Goal: Check status

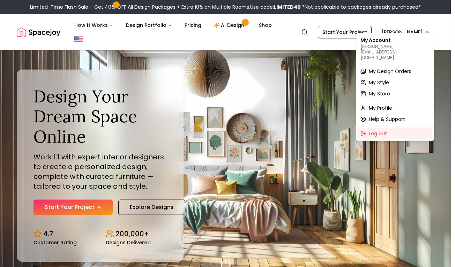
click at [387, 68] on span "My Design Orders" at bounding box center [390, 71] width 43 height 7
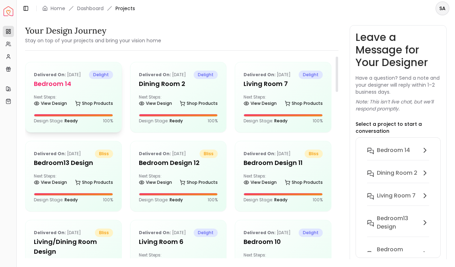
click at [46, 85] on h5 "Bedroom 14" at bounding box center [73, 84] width 79 height 10
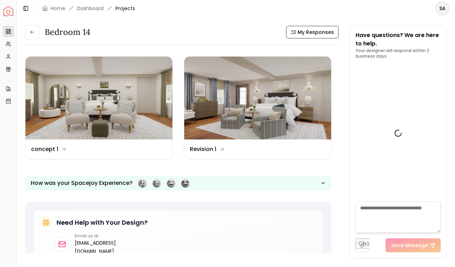
scroll to position [1166, 0]
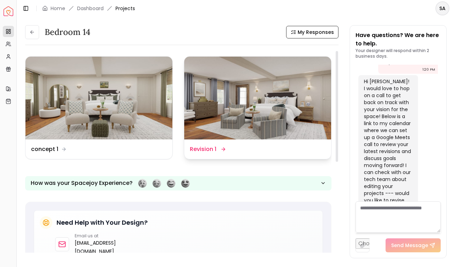
click at [215, 154] on div "Design Name Revision 1" at bounding box center [257, 149] width 147 height 20
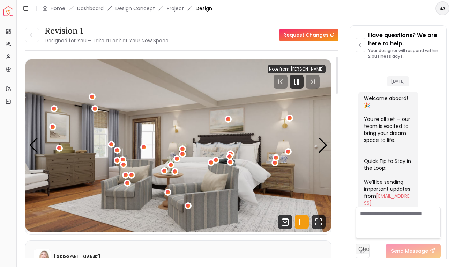
scroll to position [1160, 0]
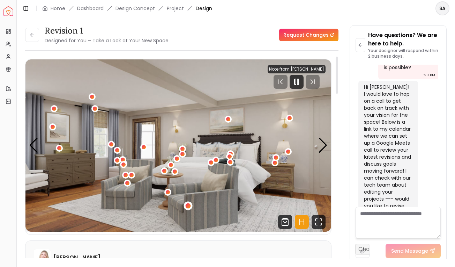
click at [190, 207] on div "1 / 6" at bounding box center [188, 205] width 9 height 9
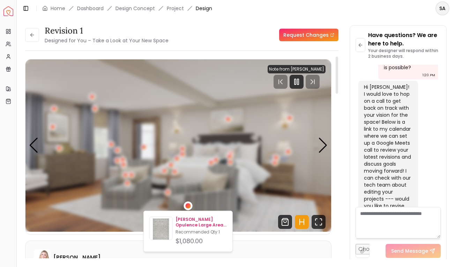
click at [197, 228] on div "[PERSON_NAME] Opulence Large Area Rug 9'11" x 14' Recommended Qty: 1 $1,080.00" at bounding box center [201, 230] width 51 height 29
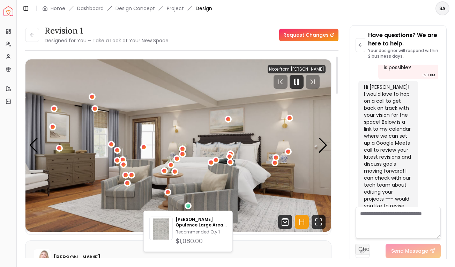
click at [299, 159] on img "1 / 6" at bounding box center [178, 145] width 306 height 172
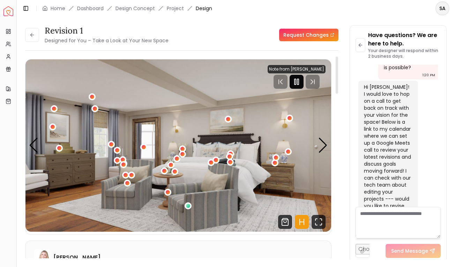
click at [300, 83] on icon "Pause" at bounding box center [296, 81] width 8 height 8
click at [303, 80] on icon "Pause" at bounding box center [302, 81] width 8 height 8
